Goal: Check status

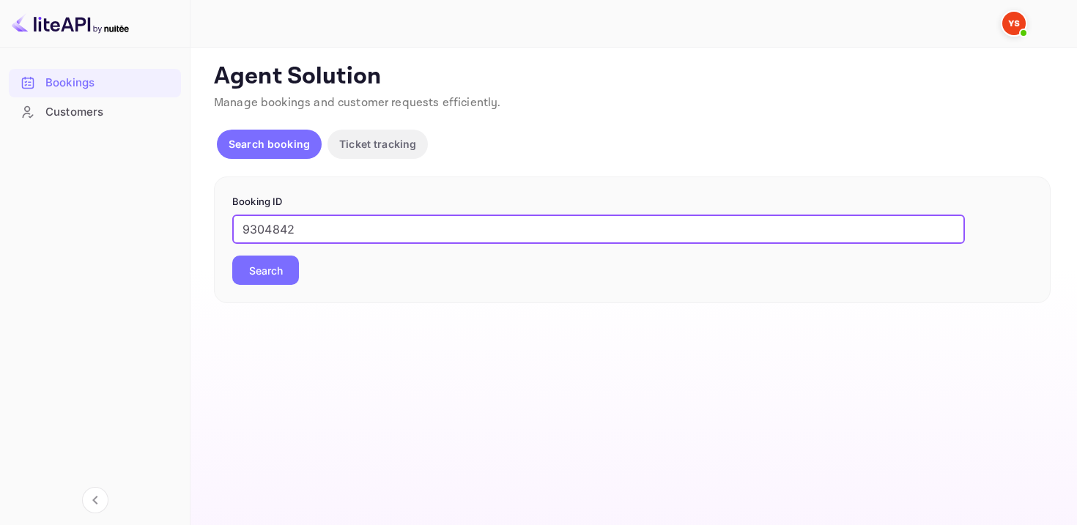
type input "9304842"
click at [232, 256] on button "Search" at bounding box center [265, 270] width 67 height 29
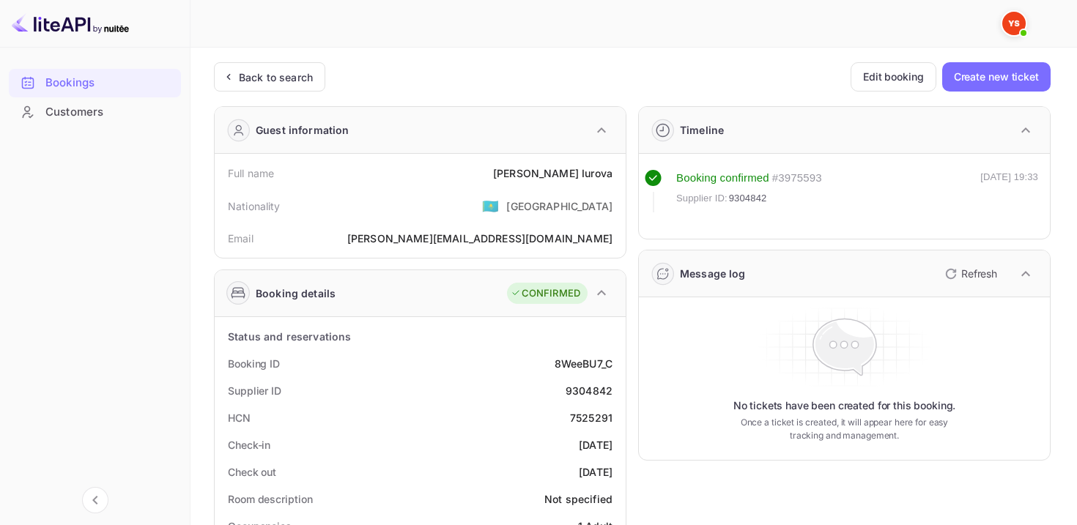
click at [807, 180] on div "# 3975593" at bounding box center [797, 178] width 50 height 17
click at [816, 208] on div "Booking confirmed # 3975593 Supplier ID: 9304842" at bounding box center [749, 191] width 146 height 42
click at [795, 177] on div "# 3975593" at bounding box center [797, 178] width 50 height 17
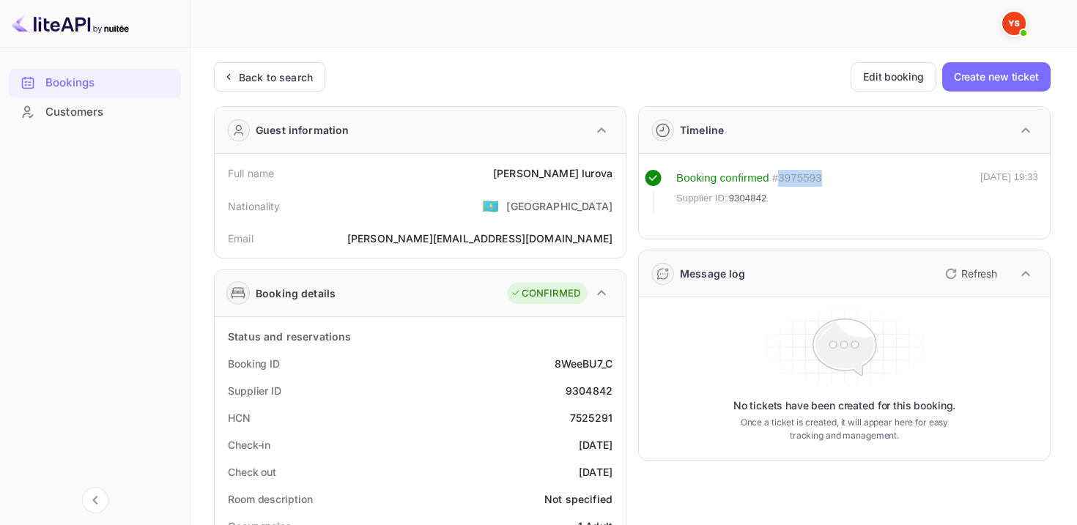
copy div "3975593"
